Goal: Find specific page/section: Find specific page/section

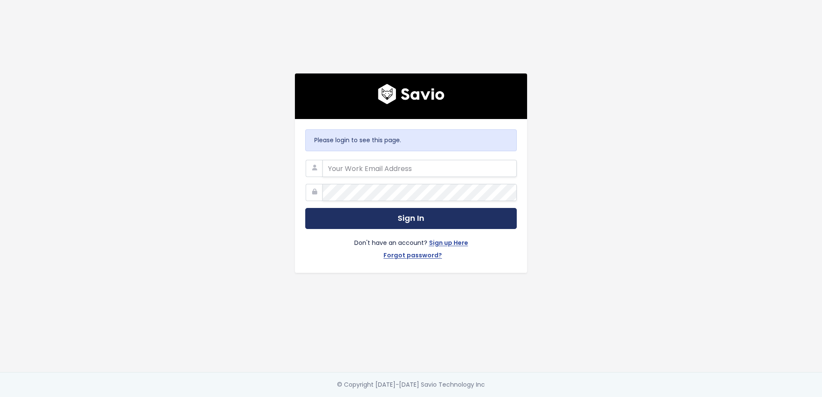
type input "[PERSON_NAME][EMAIL_ADDRESS][PERSON_NAME][DOMAIN_NAME]"
click at [383, 215] on button "Sign In" at bounding box center [411, 218] width 212 height 21
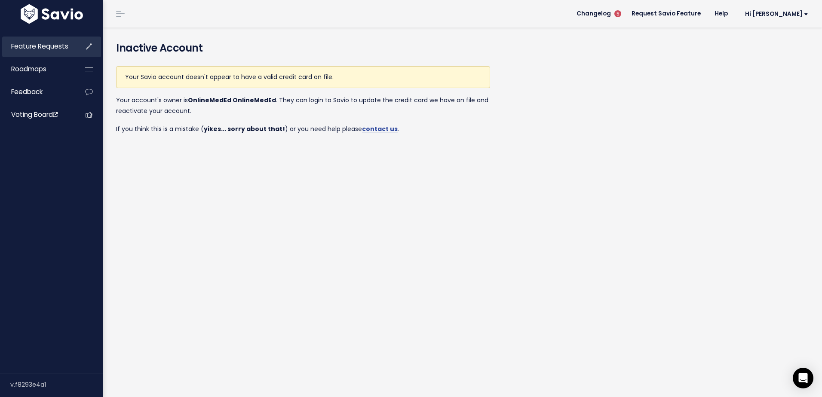
click at [58, 44] on span "Feature Requests" at bounding box center [39, 46] width 57 height 9
